Goal: Information Seeking & Learning: Learn about a topic

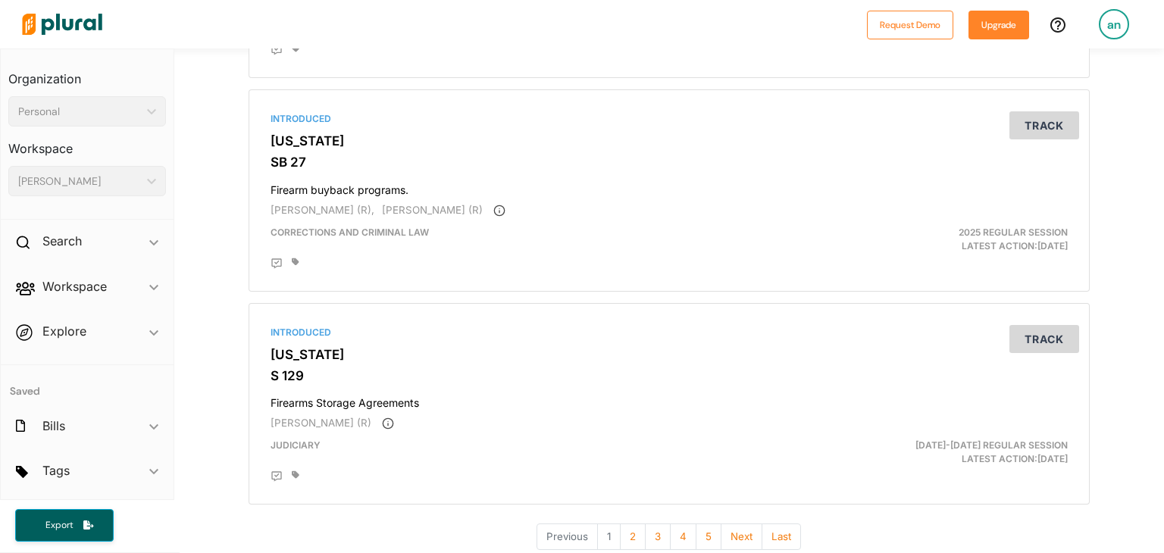
scroll to position [5054, 0]
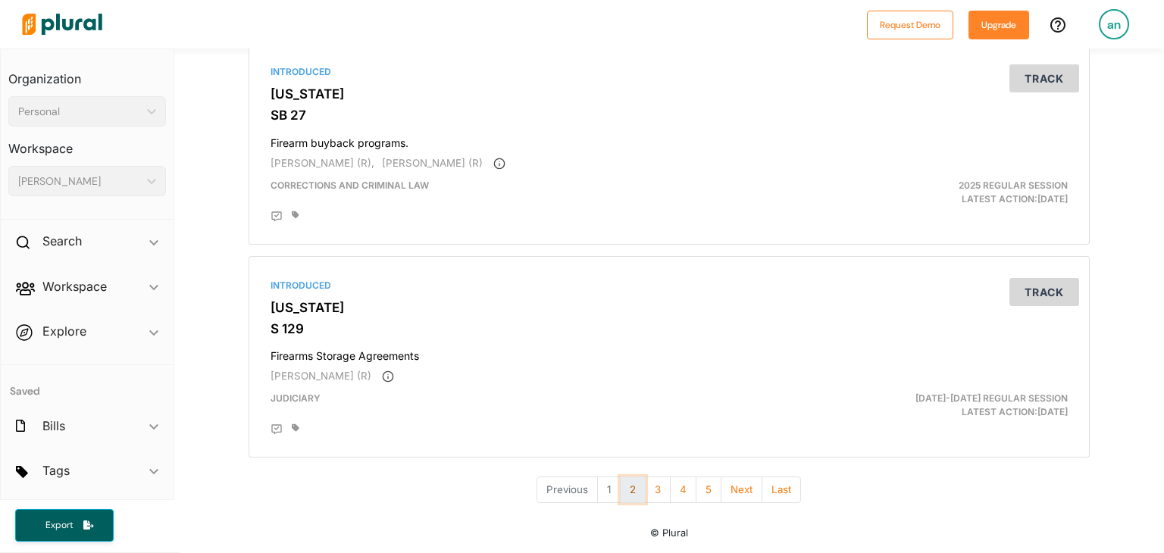
click at [625, 489] on button "2" at bounding box center [633, 490] width 26 height 27
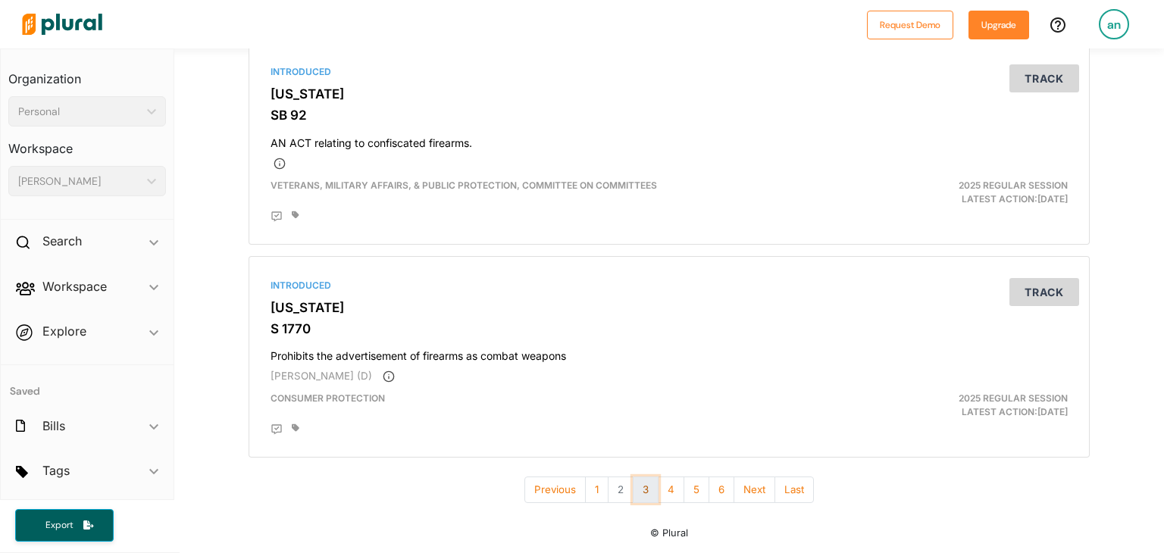
click at [643, 488] on button "3" at bounding box center [646, 490] width 26 height 27
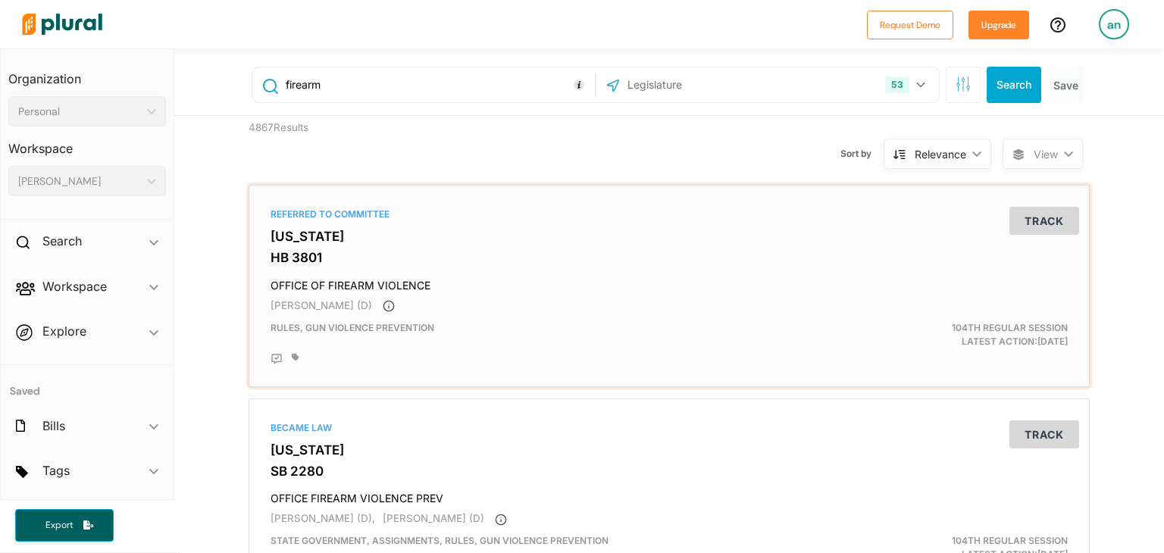
click at [626, 314] on div "Referred to Committee Illinois HB 3801 OFFICE OF FIREARM VIOLENCE Justin Slaugh…" at bounding box center [669, 286] width 828 height 189
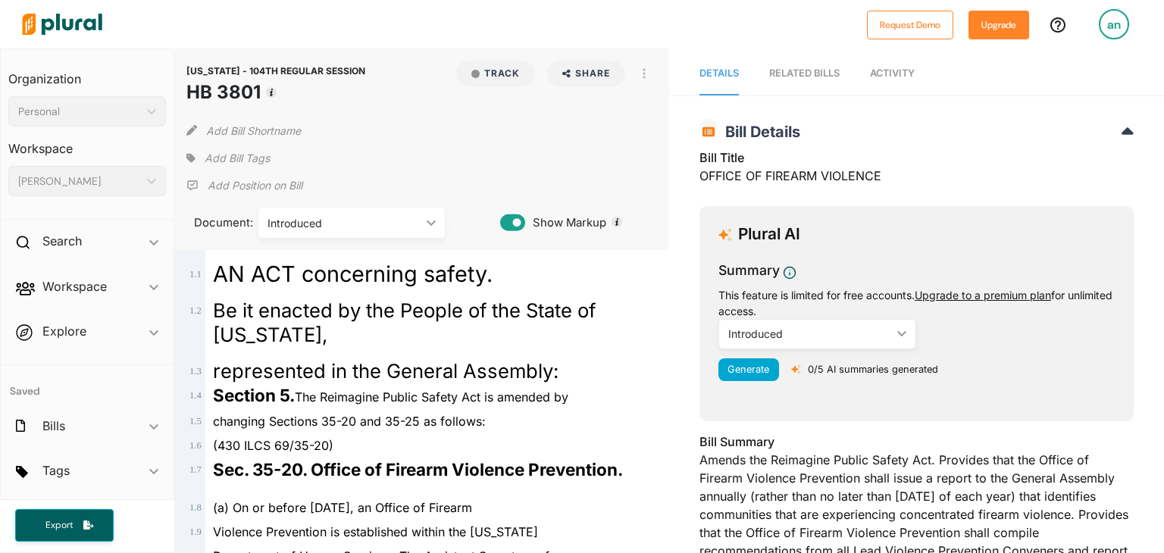
click at [365, 213] on div "Introduced ic_keyboard_arrow_down" at bounding box center [351, 223] width 186 height 30
click at [464, 167] on div "Add Bill Tags" at bounding box center [421, 158] width 471 height 23
click at [386, 318] on span "Be it enacted by the People of the State of Illinois," at bounding box center [404, 323] width 383 height 48
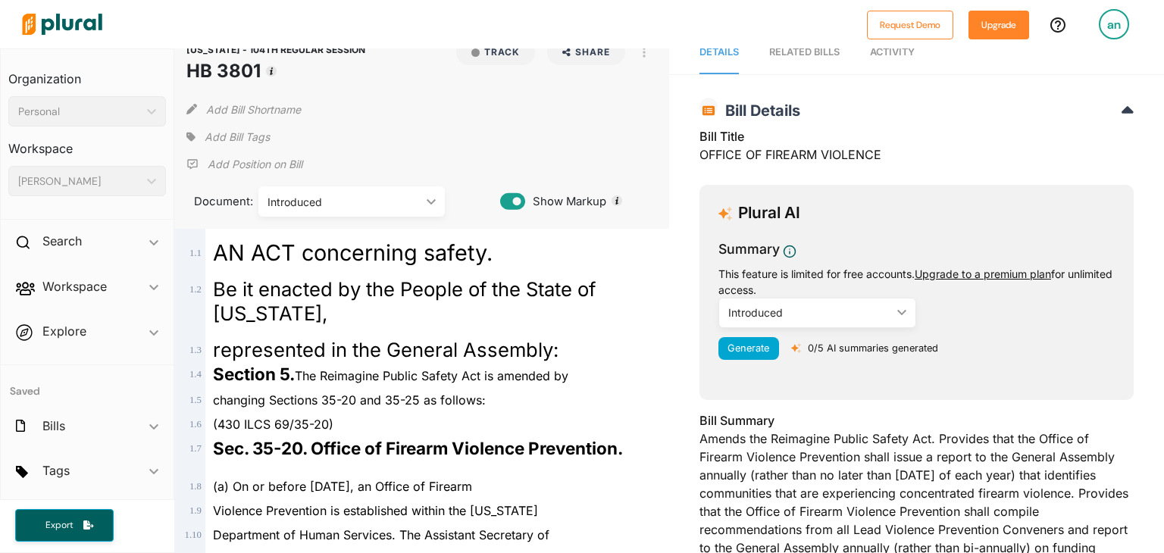
scroll to position [23, 0]
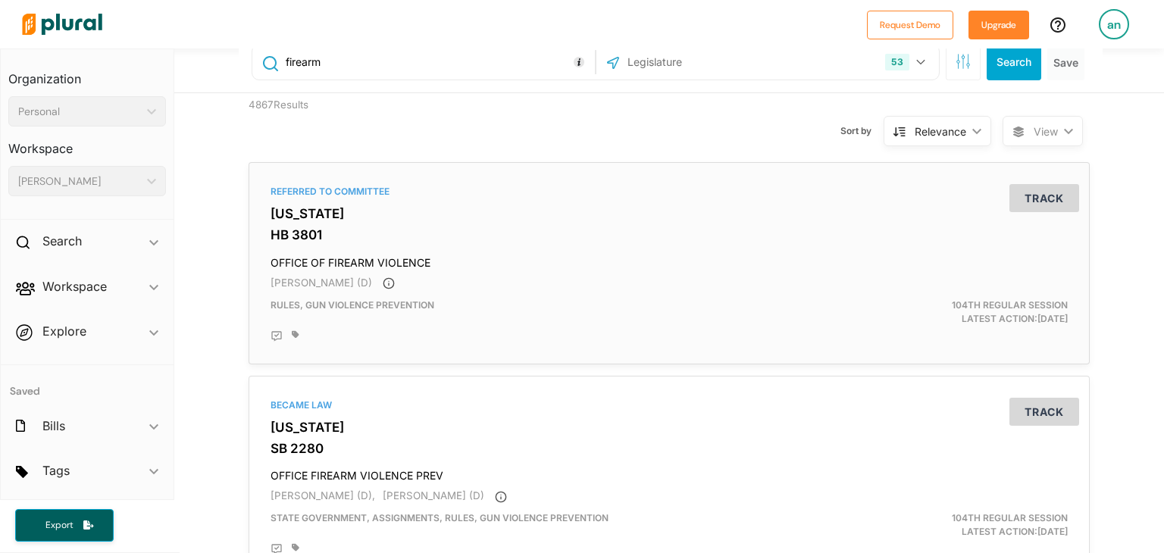
scroll to position [176, 0]
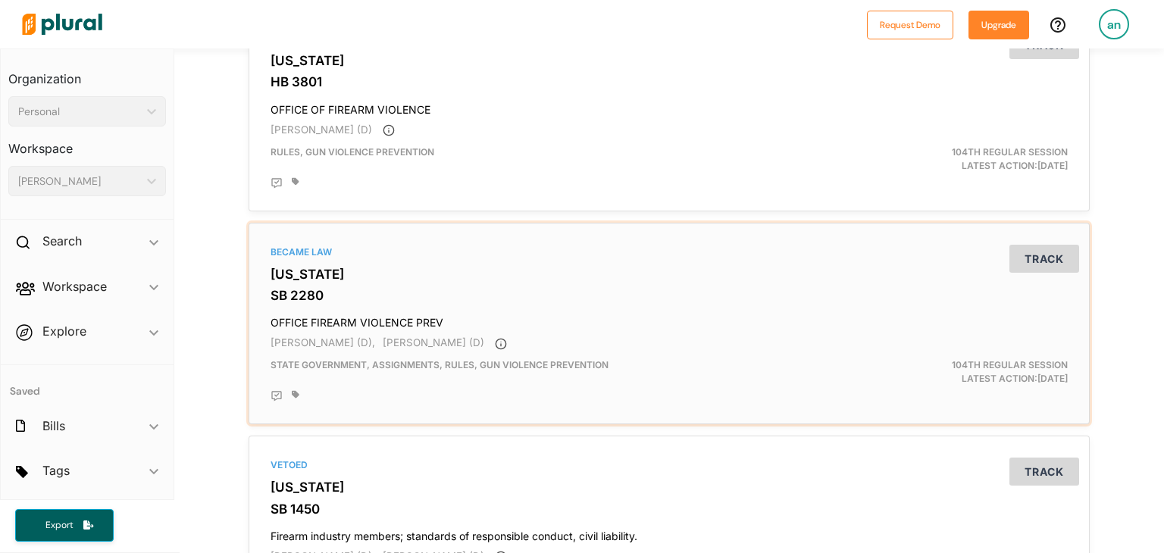
click at [441, 280] on h3 "[US_STATE]" at bounding box center [669, 274] width 797 height 15
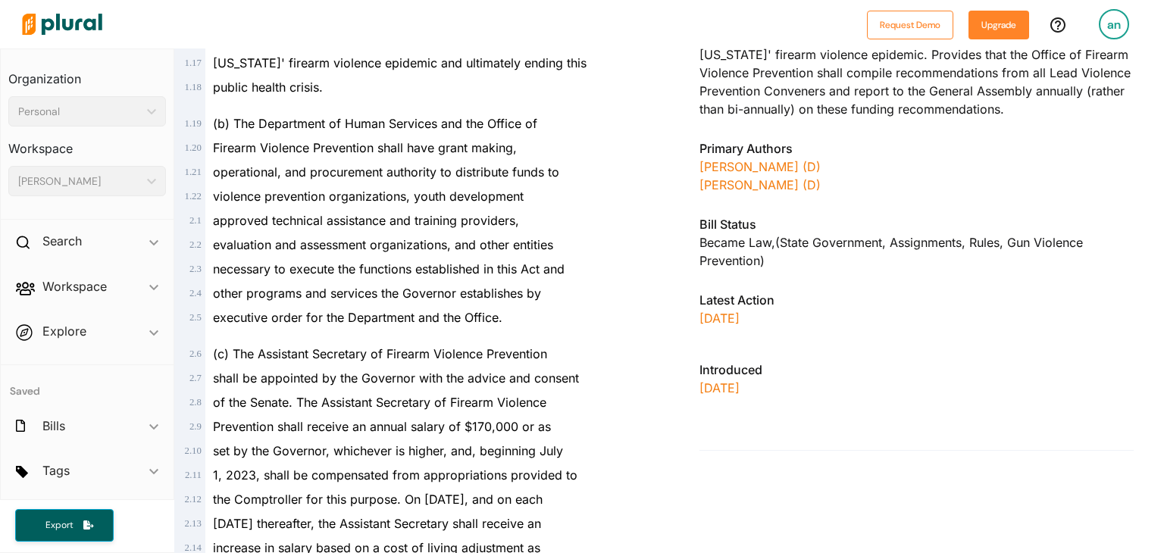
scroll to position [532, 0]
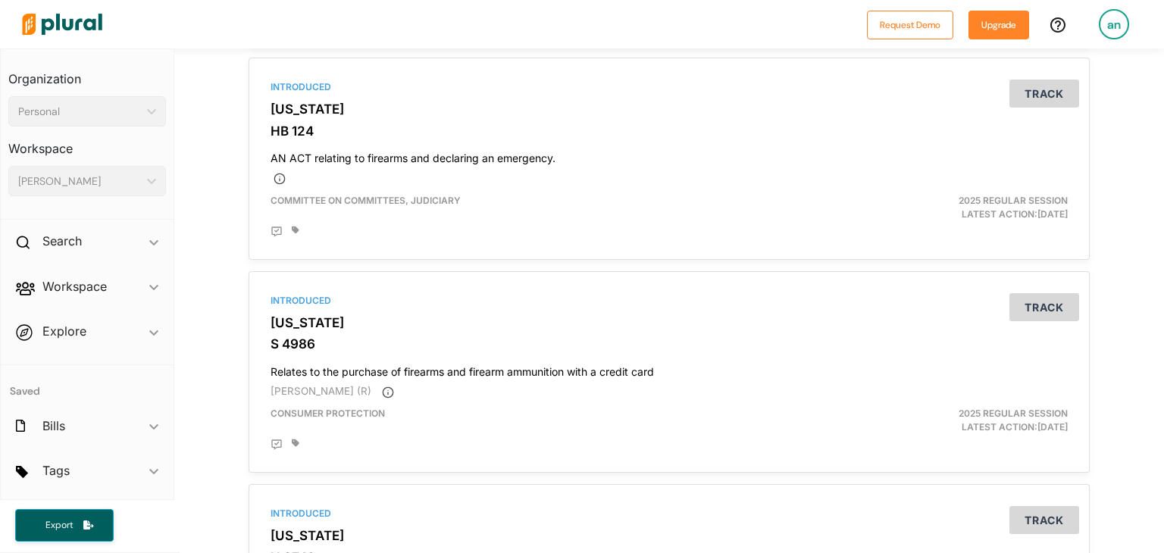
scroll to position [983, 0]
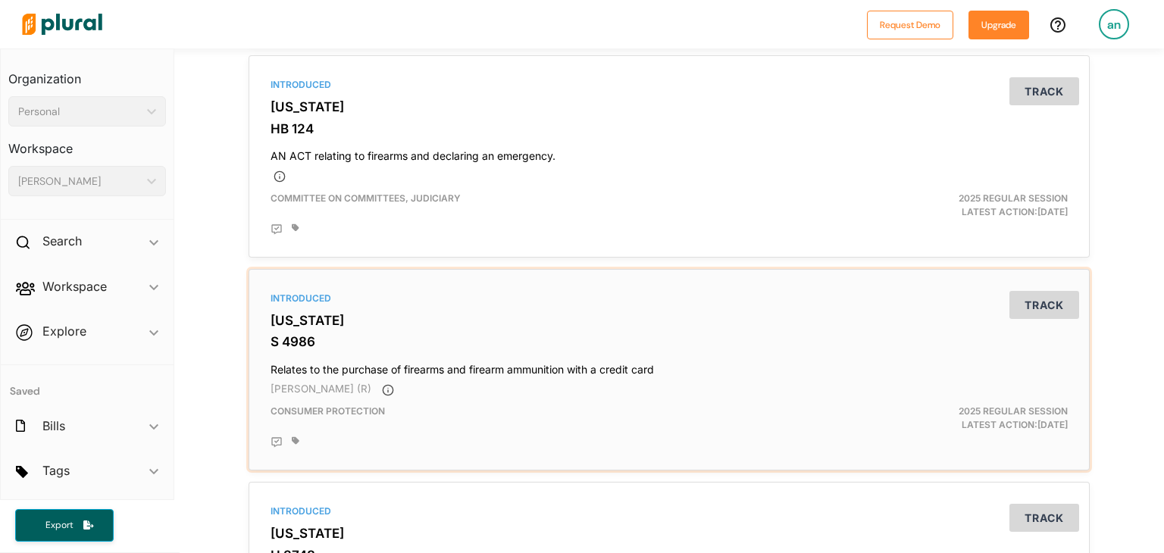
click at [436, 301] on div "Introduced" at bounding box center [669, 299] width 797 height 14
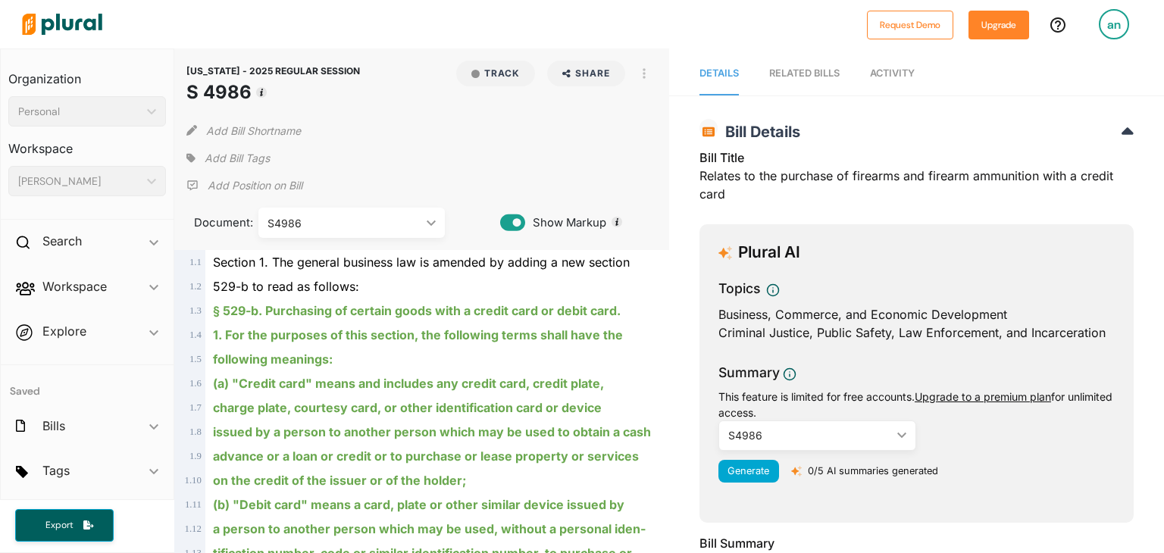
click at [323, 228] on div "S4986" at bounding box center [344, 223] width 153 height 16
click at [507, 171] on div "NEW YORK - 2025 REGULAR SESSION S 4986 Track Share Email LinkedIn X Facebook Vi…" at bounding box center [421, 150] width 495 height 202
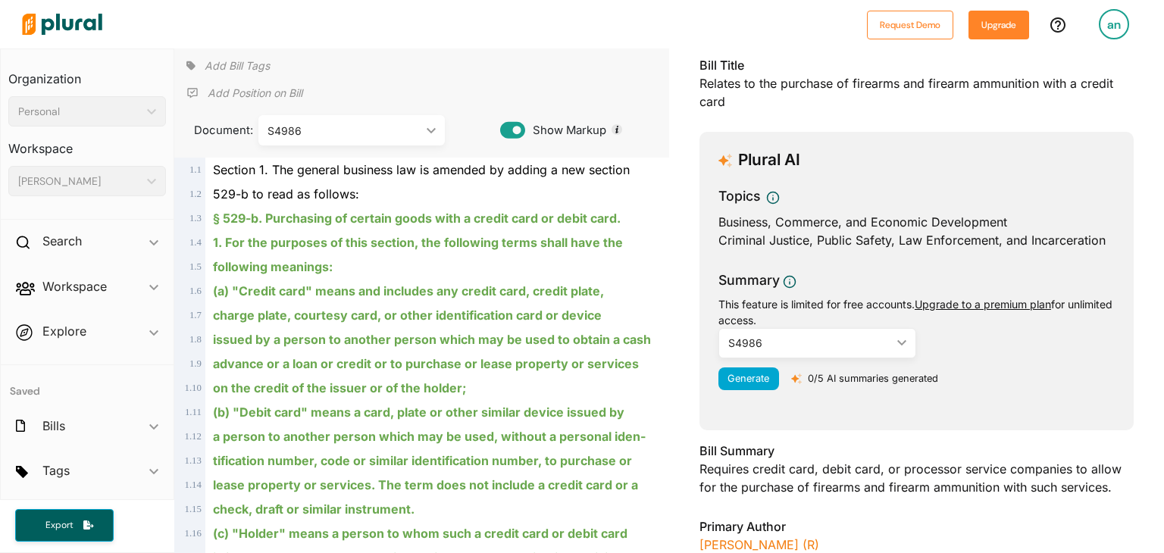
scroll to position [97, 0]
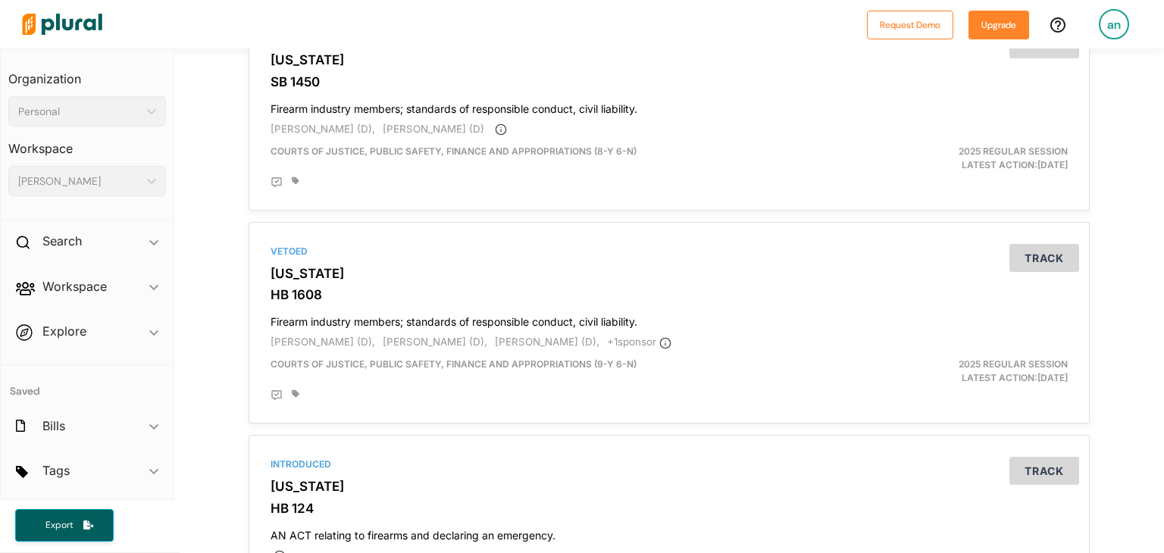
scroll to position [606, 0]
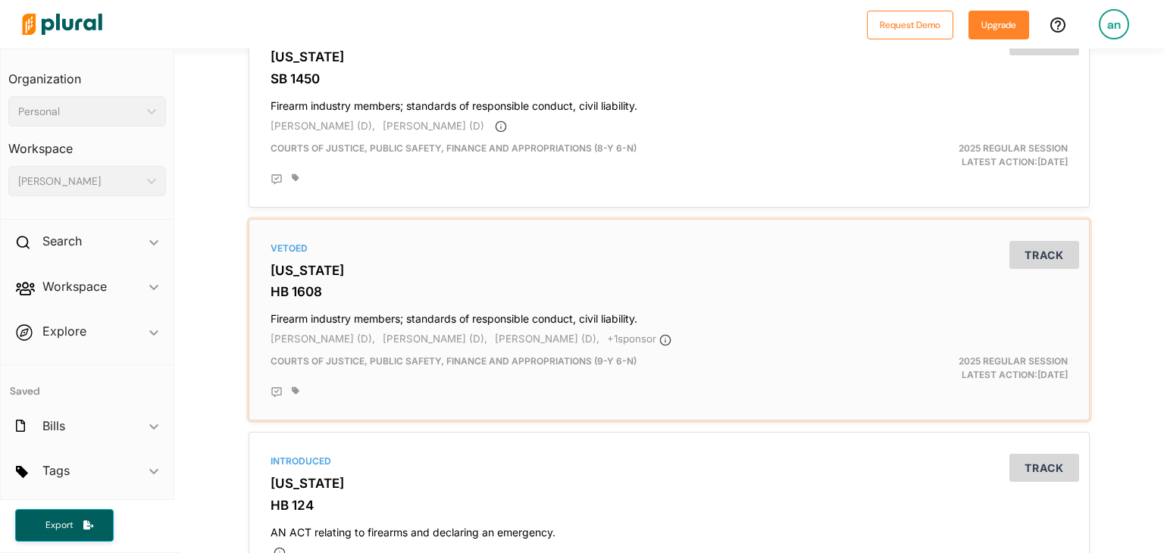
click at [473, 246] on div "Vetoed" at bounding box center [669, 249] width 797 height 14
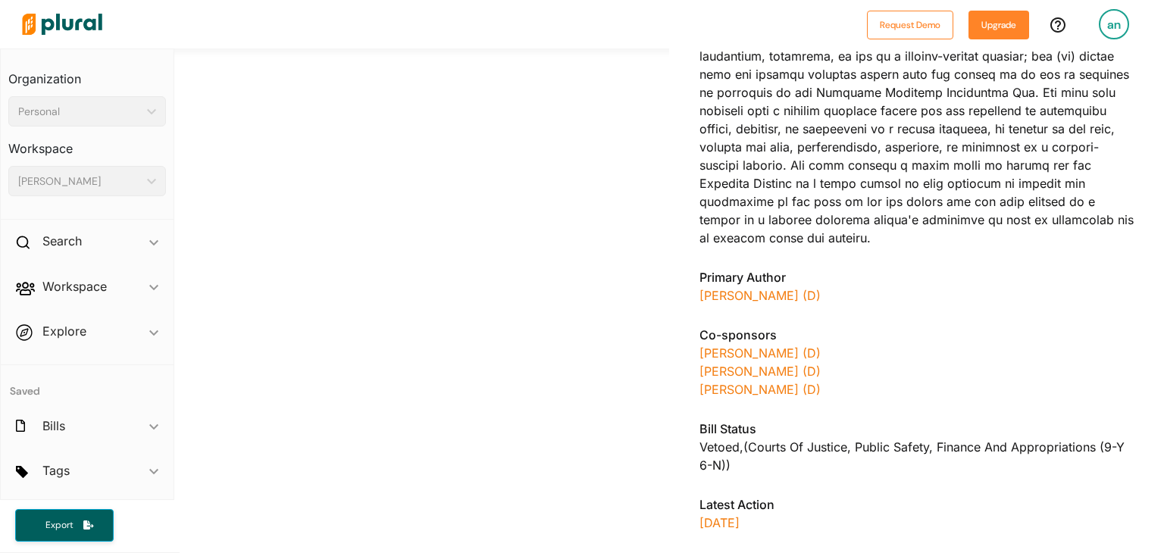
scroll to position [926, 0]
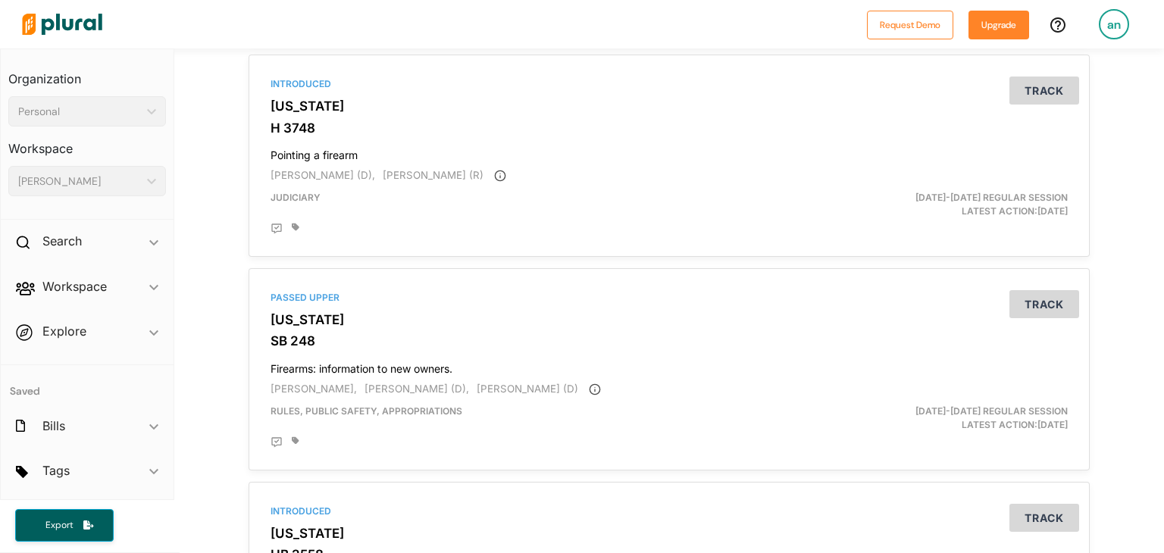
scroll to position [1421, 0]
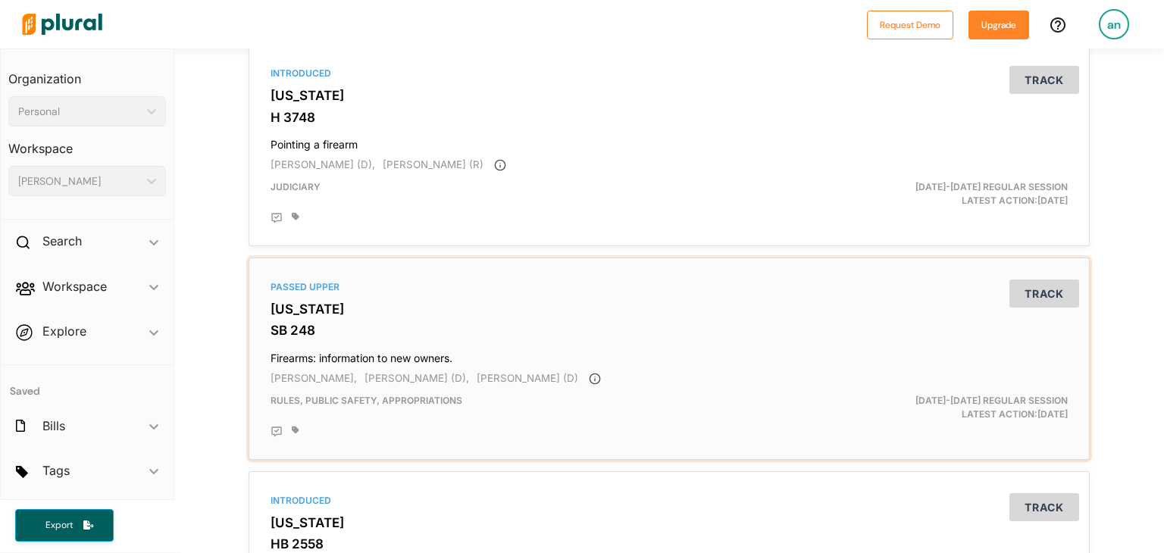
click at [715, 368] on div "Passed Upper California SB 248 Firearms: information to new owners. Rubio, Cath…" at bounding box center [669, 359] width 828 height 189
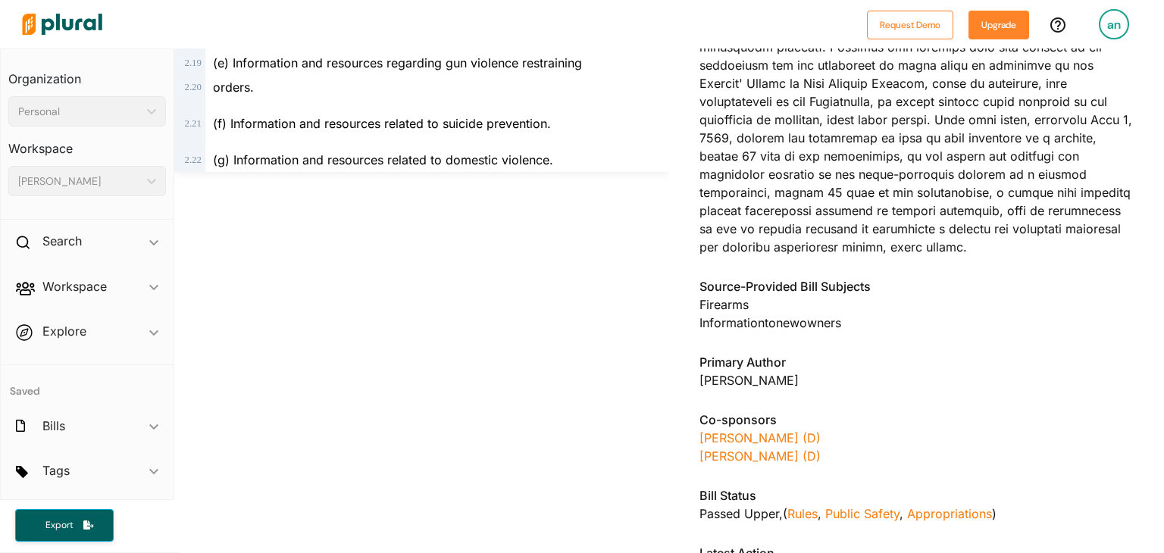
scroll to position [883, 0]
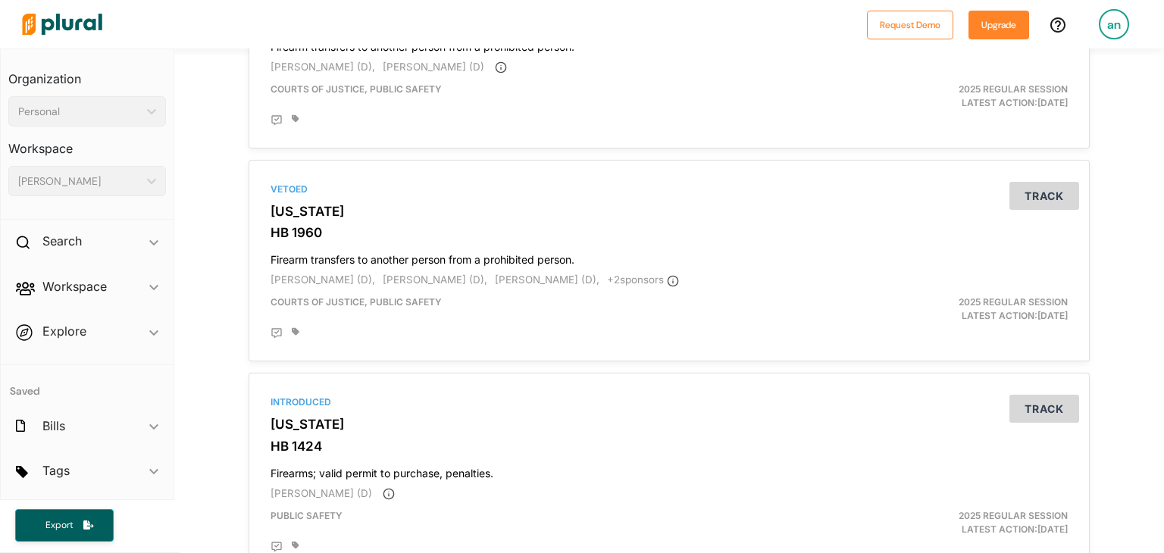
scroll to position [2321, 0]
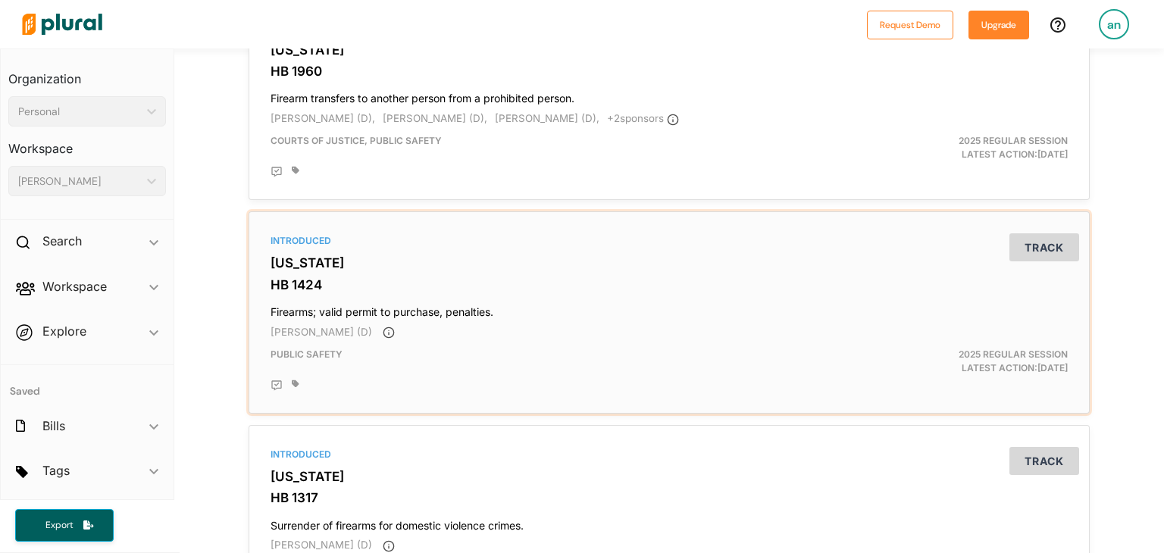
click at [538, 301] on h4 "Firearms; valid permit to purchase, penalties." at bounding box center [669, 309] width 797 height 20
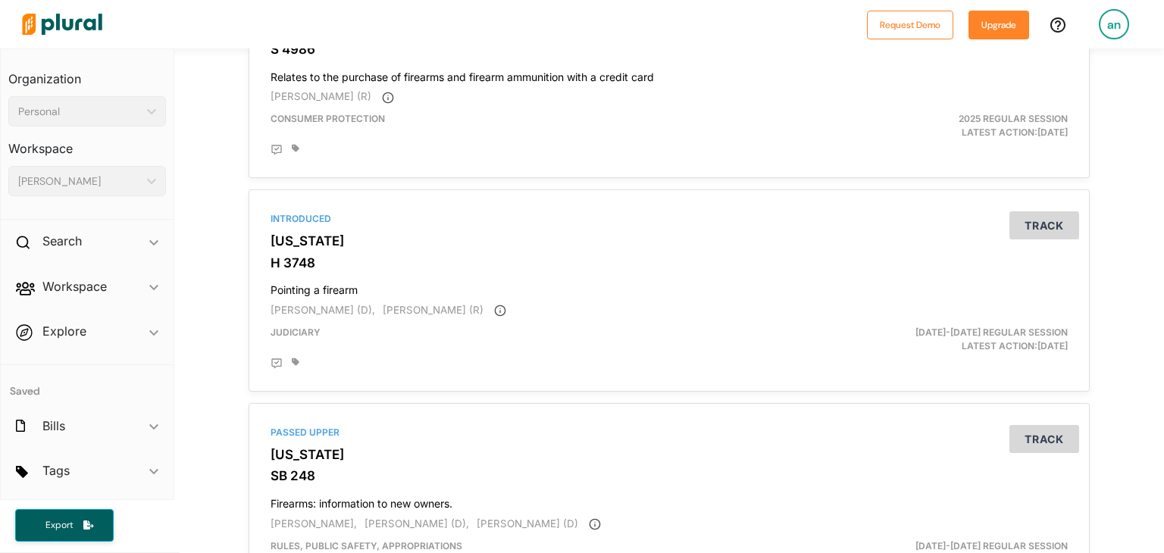
scroll to position [1282, 0]
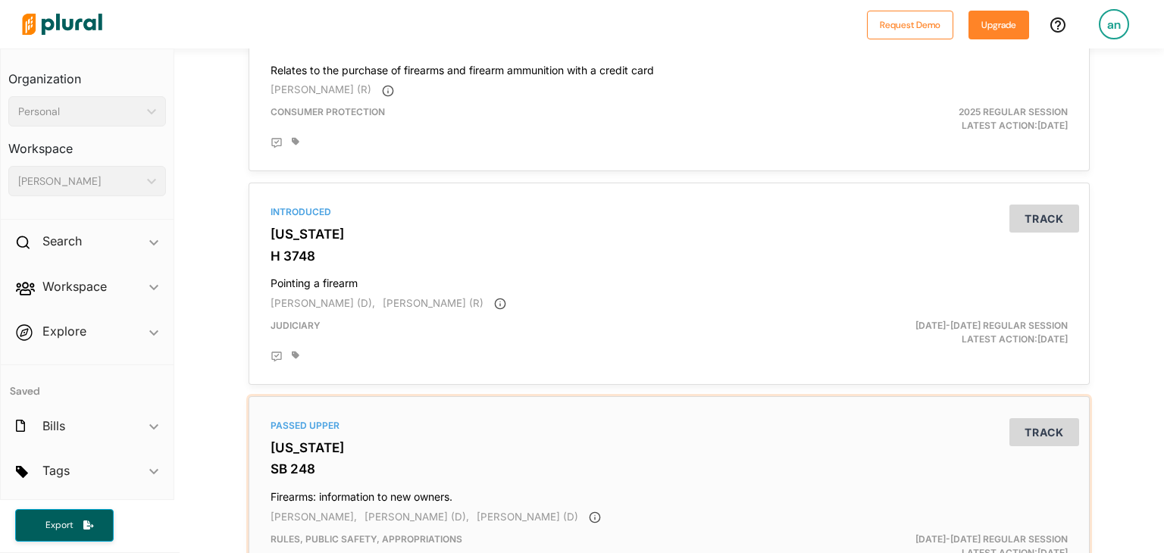
click at [641, 425] on div "Passed Upper" at bounding box center [669, 426] width 797 height 14
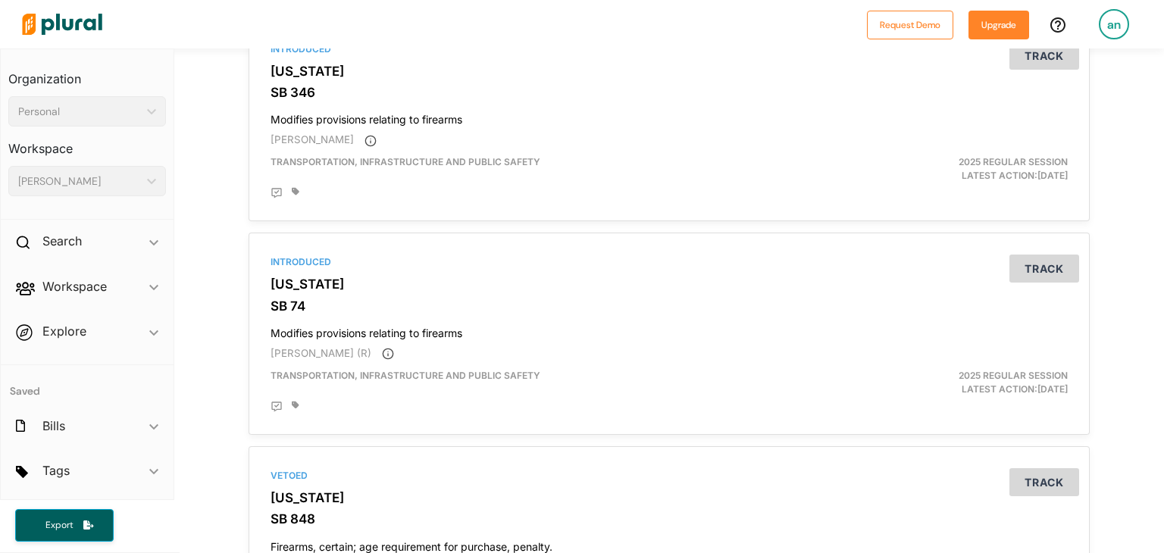
scroll to position [4234, 0]
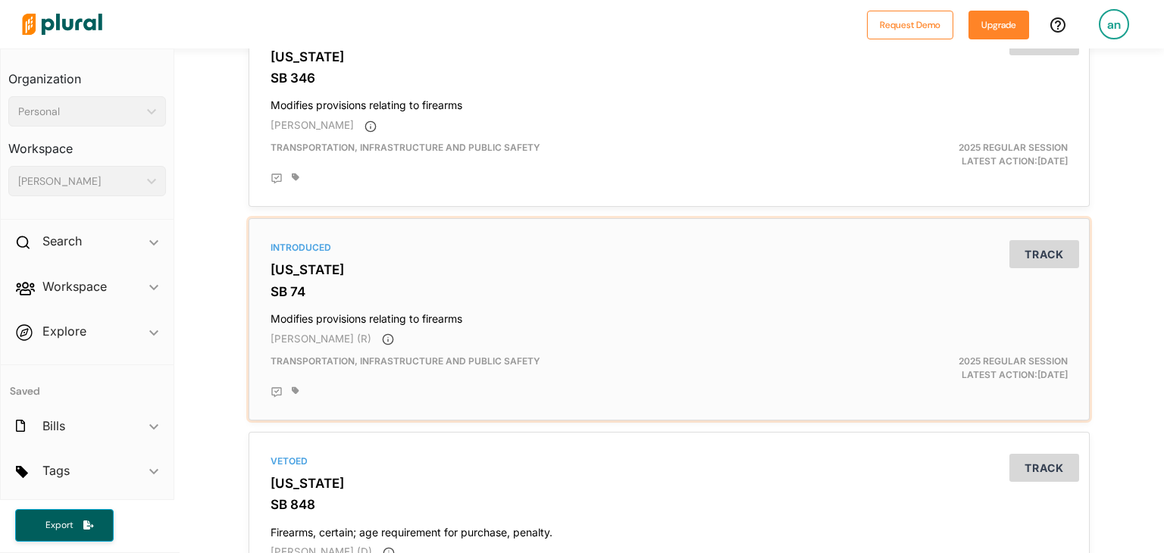
click at [516, 315] on h4 "Modifies provisions relating to firearms" at bounding box center [669, 315] width 797 height 20
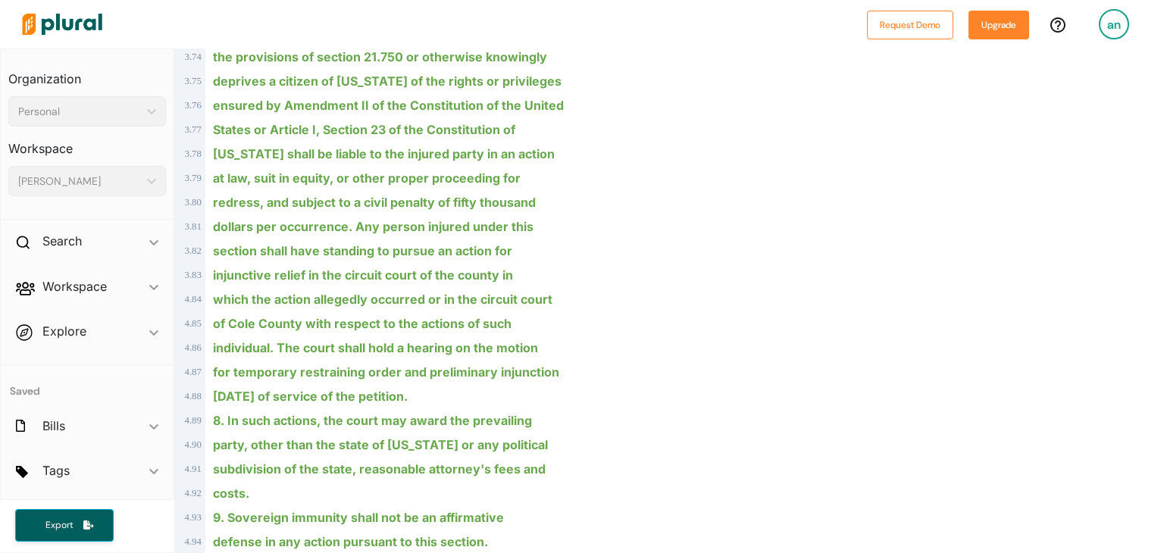
scroll to position [2116, 0]
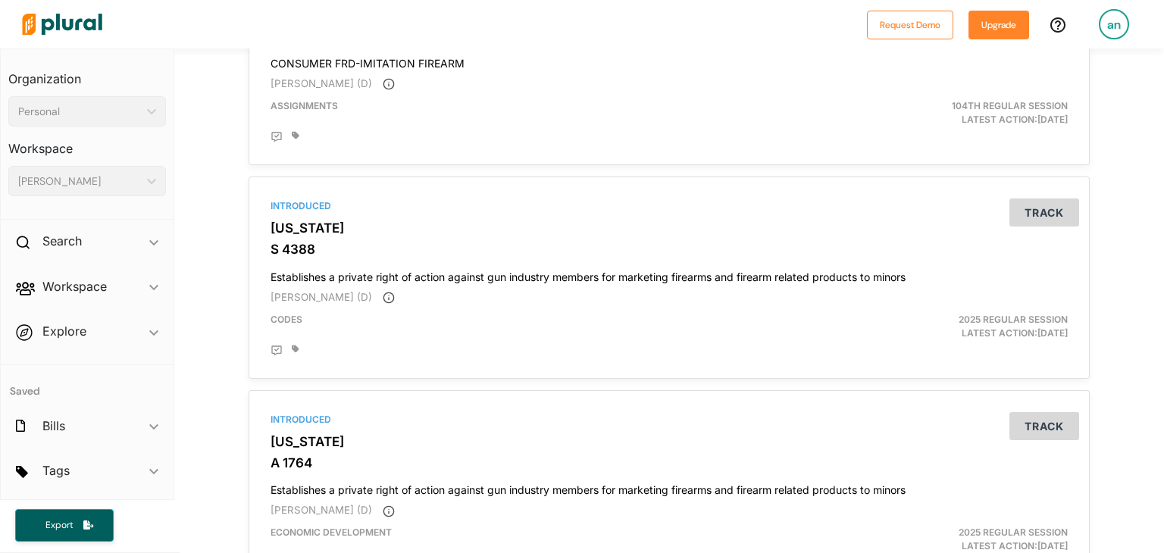
scroll to position [3428, 0]
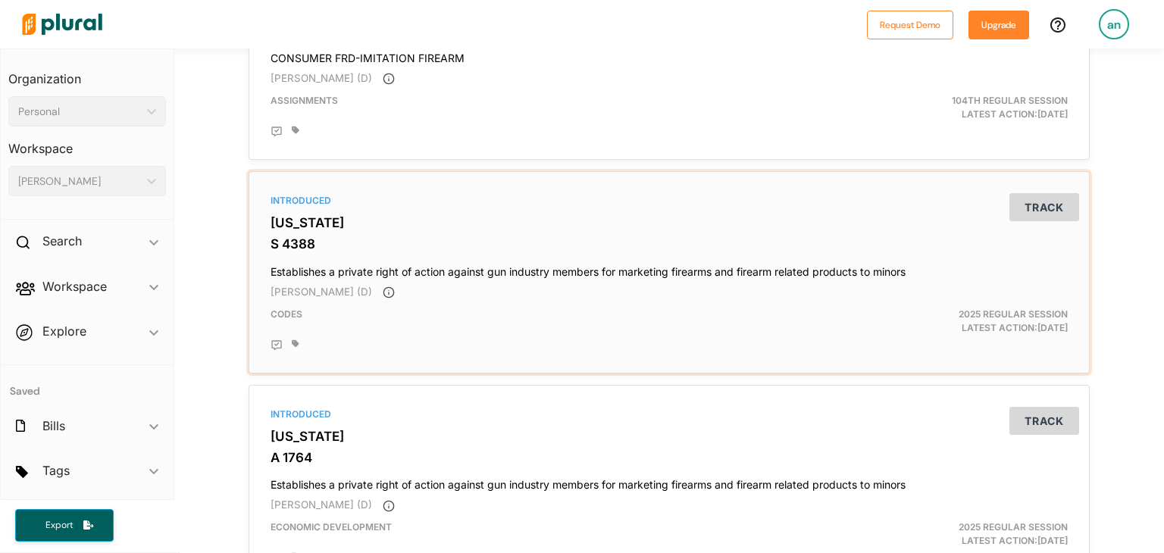
click at [420, 228] on h3 "[US_STATE]" at bounding box center [669, 222] width 797 height 15
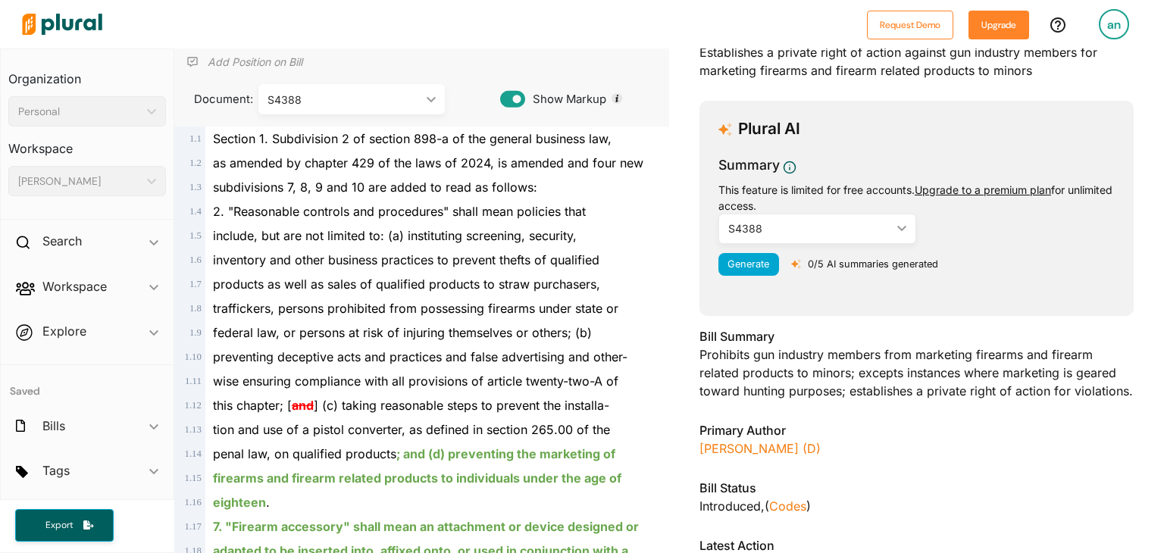
scroll to position [124, 0]
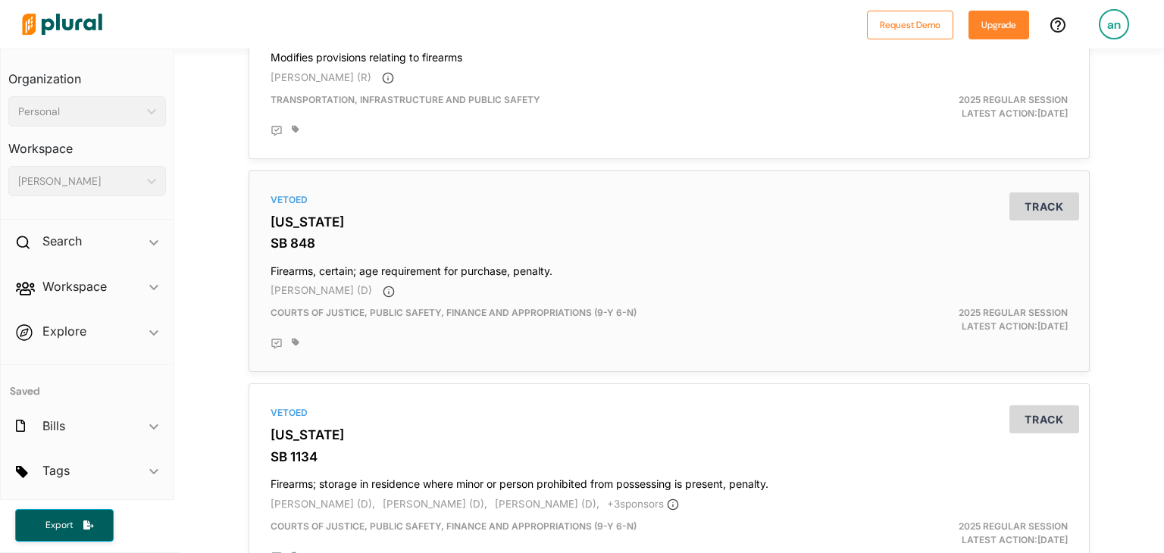
scroll to position [5054, 0]
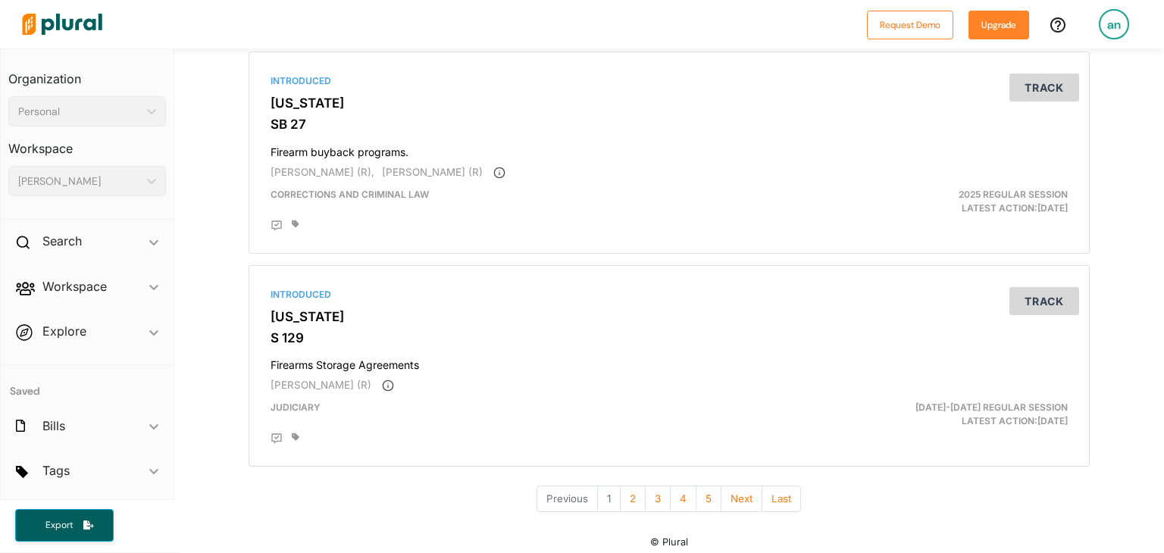
scroll to position [5054, 0]
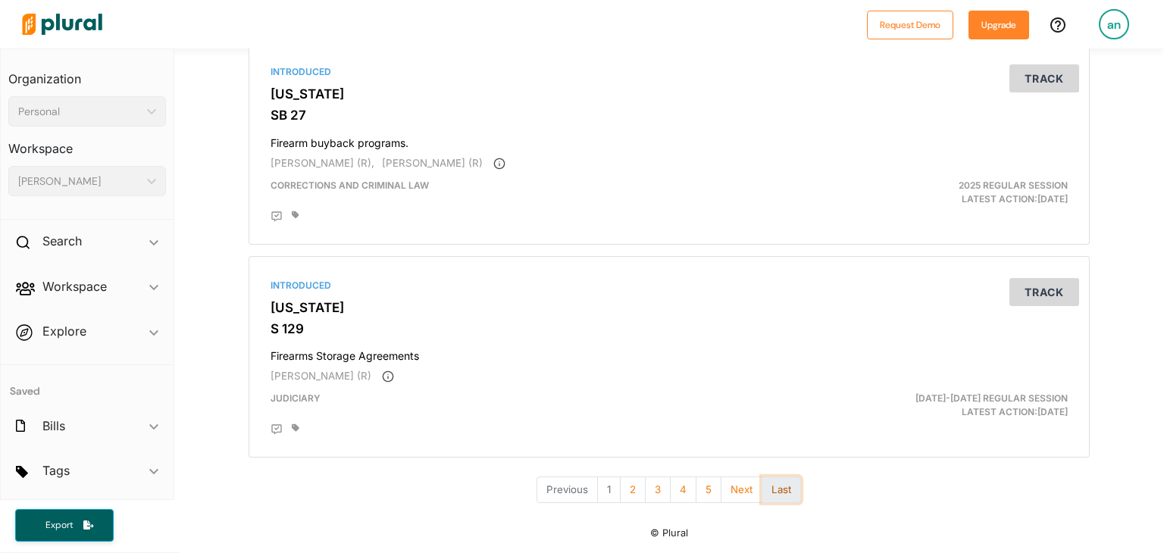
click at [775, 493] on button "Last" at bounding box center [781, 490] width 39 height 27
click at [752, 493] on li "195" at bounding box center [767, 490] width 35 height 27
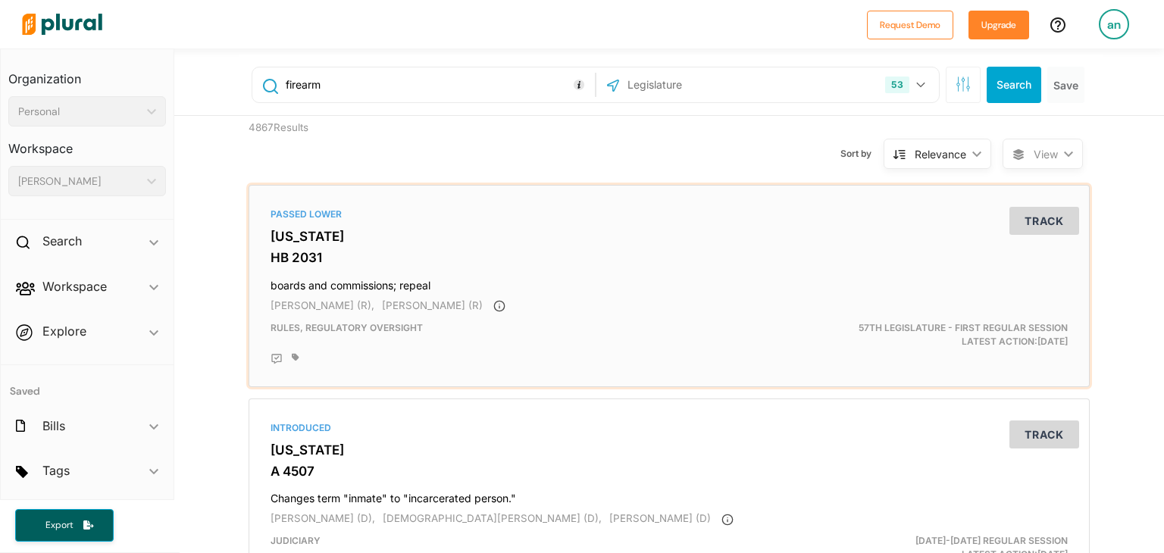
click at [603, 268] on div "Passed Lower [US_STATE] HB 2031 boards and commissions; repeal [PERSON_NAME] (R…" at bounding box center [669, 286] width 828 height 189
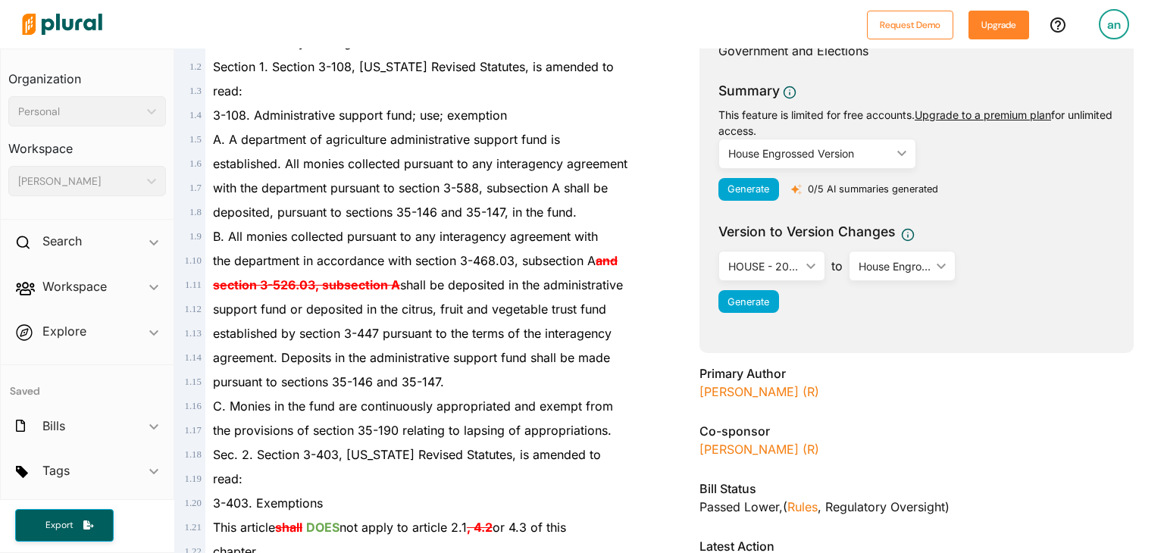
scroll to position [247, 0]
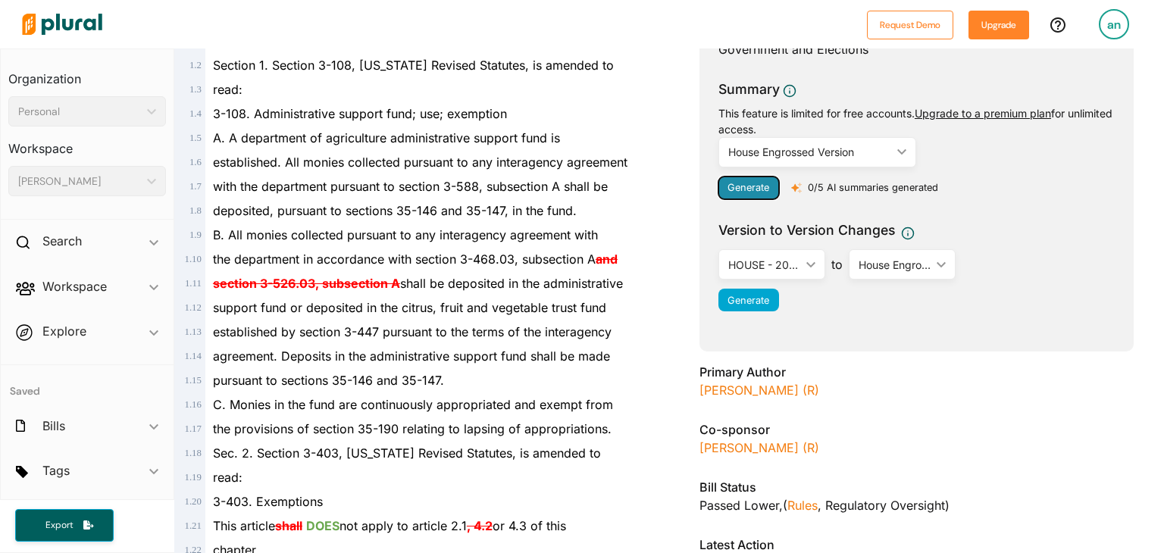
click at [762, 189] on span "Generate" at bounding box center [749, 187] width 42 height 11
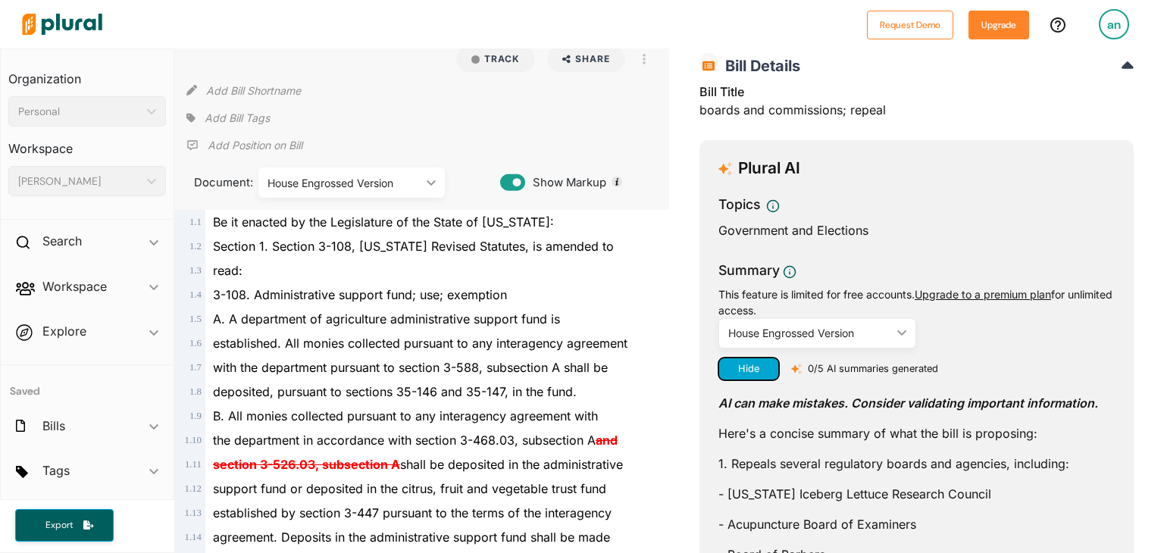
scroll to position [0, 0]
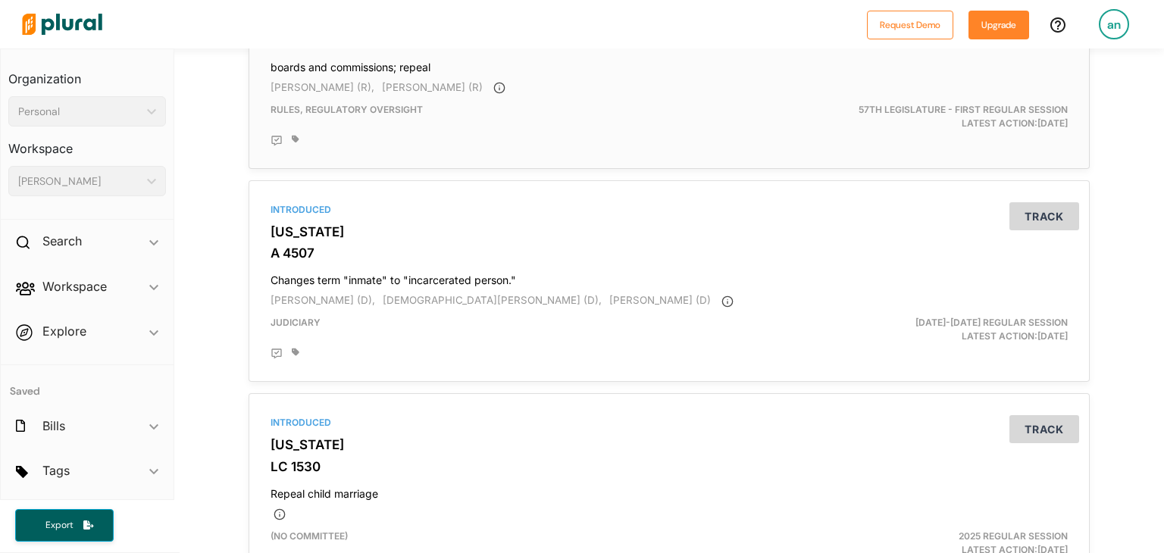
scroll to position [221, 0]
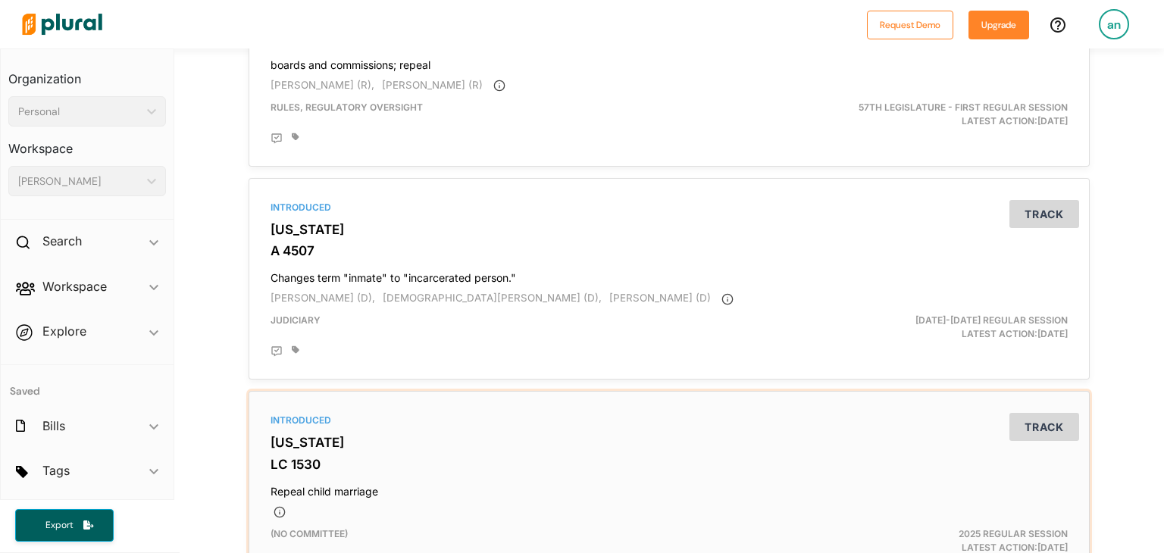
click at [706, 437] on h3 "[US_STATE]" at bounding box center [669, 442] width 797 height 15
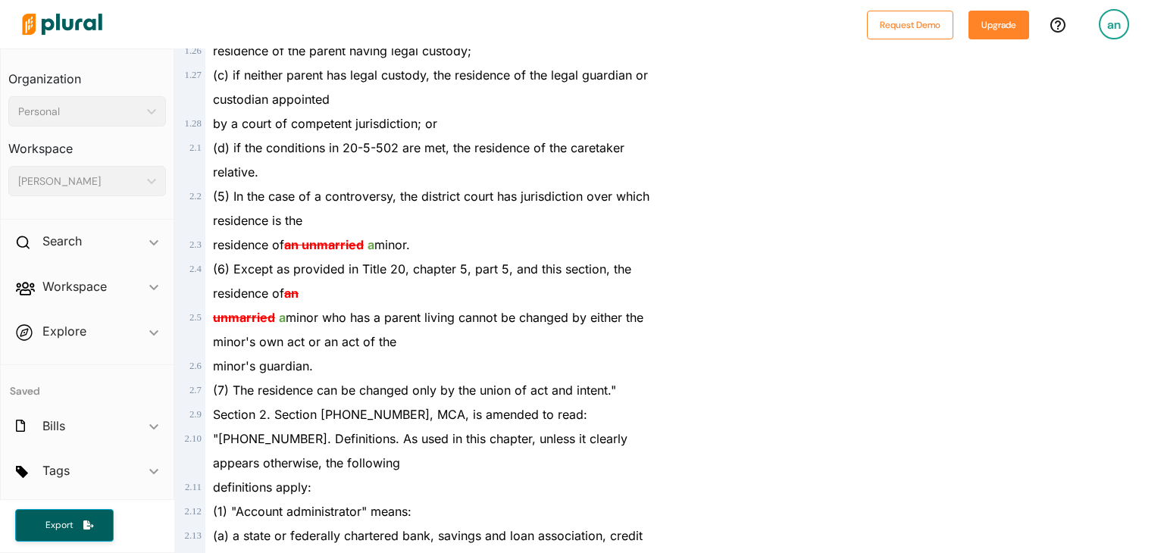
scroll to position [939, 0]
